Goal: Communication & Community: Ask a question

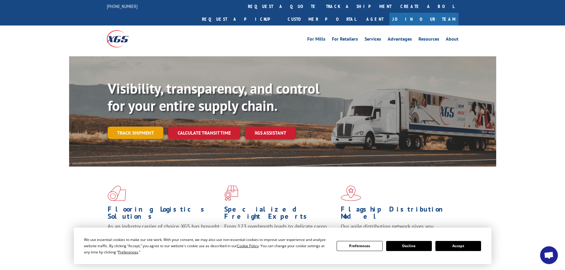
click at [133, 127] on link "Track shipment" at bounding box center [136, 133] width 56 height 12
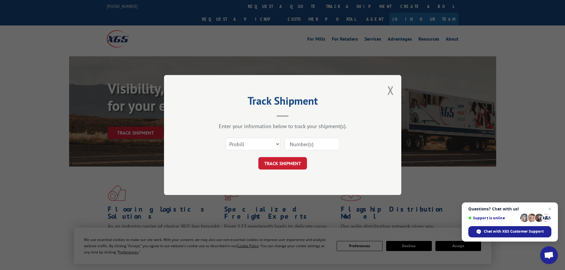
click at [322, 145] on input at bounding box center [312, 144] width 55 height 12
type input "17466729"
click at [276, 165] on button "TRACK SHIPMENT" at bounding box center [282, 163] width 49 height 12
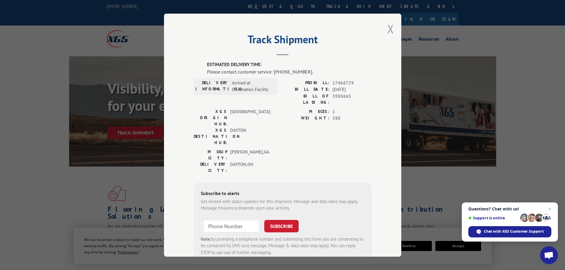
click at [390, 29] on button "Close modal" at bounding box center [390, 29] width 7 height 16
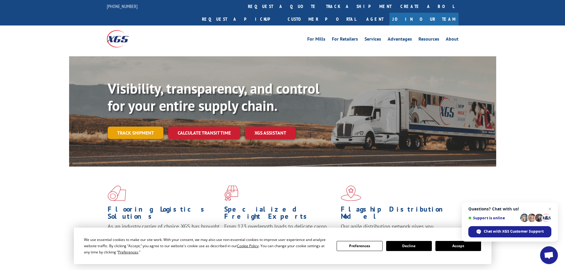
click at [137, 127] on link "Track shipment" at bounding box center [136, 133] width 56 height 12
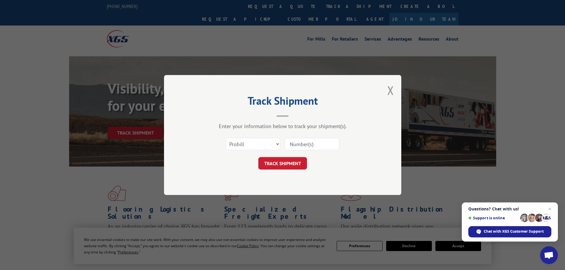
click at [318, 141] on input at bounding box center [312, 144] width 55 height 12
type input "17227266"
click at [282, 164] on button "TRACK SHIPMENT" at bounding box center [282, 163] width 49 height 12
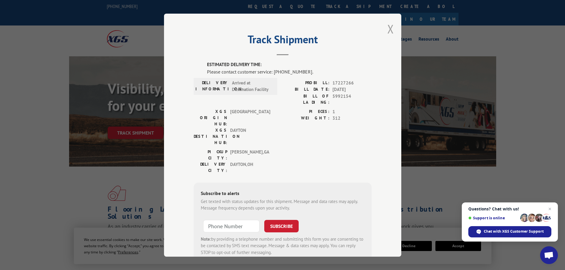
click at [389, 30] on button "Close modal" at bounding box center [390, 29] width 7 height 16
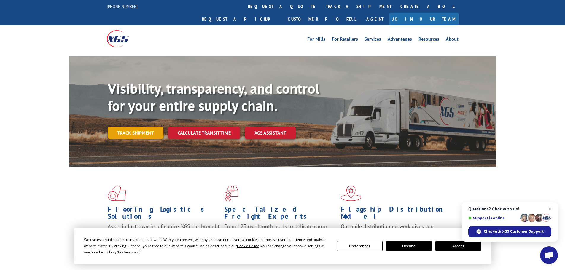
click at [132, 127] on link "Track shipment" at bounding box center [136, 133] width 56 height 12
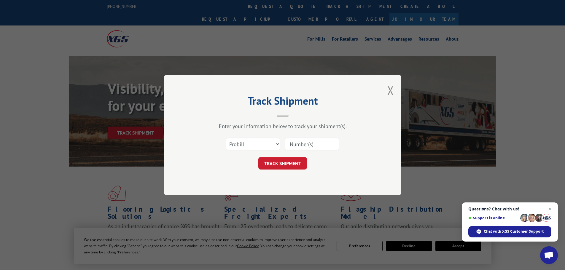
click at [333, 143] on input at bounding box center [312, 144] width 55 height 12
type input "17227265"
click at [284, 163] on button "TRACK SHIPMENT" at bounding box center [282, 163] width 49 height 12
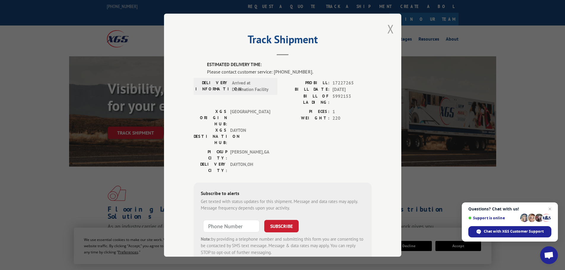
click at [390, 33] on button "Close modal" at bounding box center [390, 29] width 7 height 16
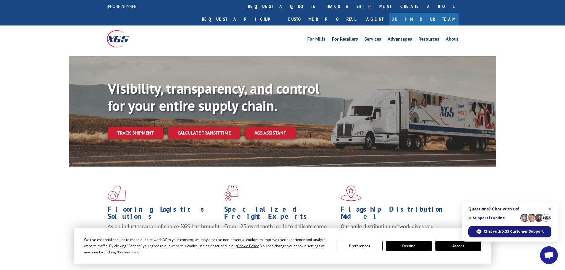
click at [510, 234] on span "Chat with XGS Customer Support" at bounding box center [509, 231] width 83 height 11
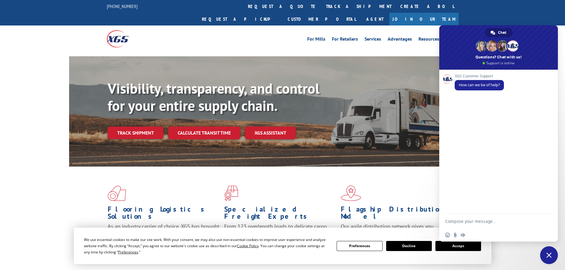
click at [508, 222] on textarea "Compose your message..." at bounding box center [492, 221] width 95 height 15
type textarea "i need to know when tacking # 17466729 and 17227266 and 17227265 going to be de…"
click at [547, 210] on span "Send" at bounding box center [547, 211] width 4 height 4
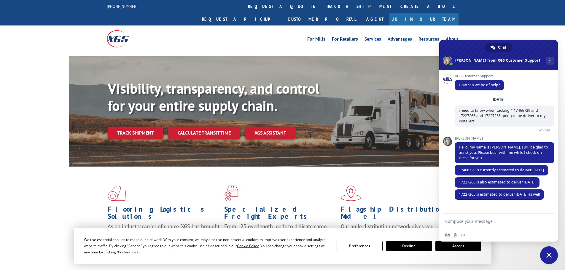
scroll to position [9, 0]
click at [509, 225] on textarea "Compose your message..." at bounding box center [492, 221] width 95 height 15
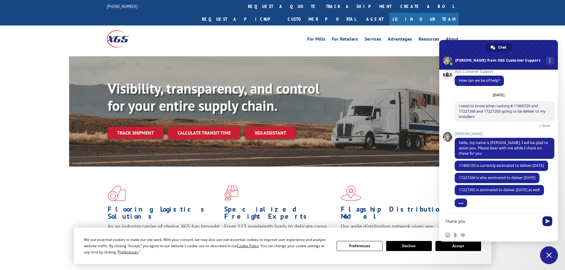
type textarea "Thank you"
click at [547, 221] on span "Send" at bounding box center [547, 221] width 4 height 4
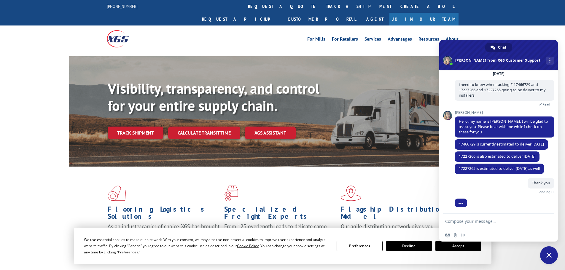
scroll to position [35, 0]
